Goal: Unclear

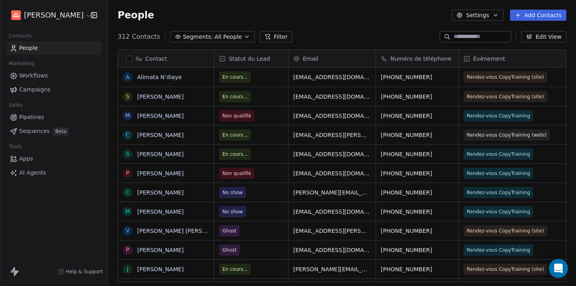
scroll to position [252, 468]
